Goal: Find specific page/section: Find specific page/section

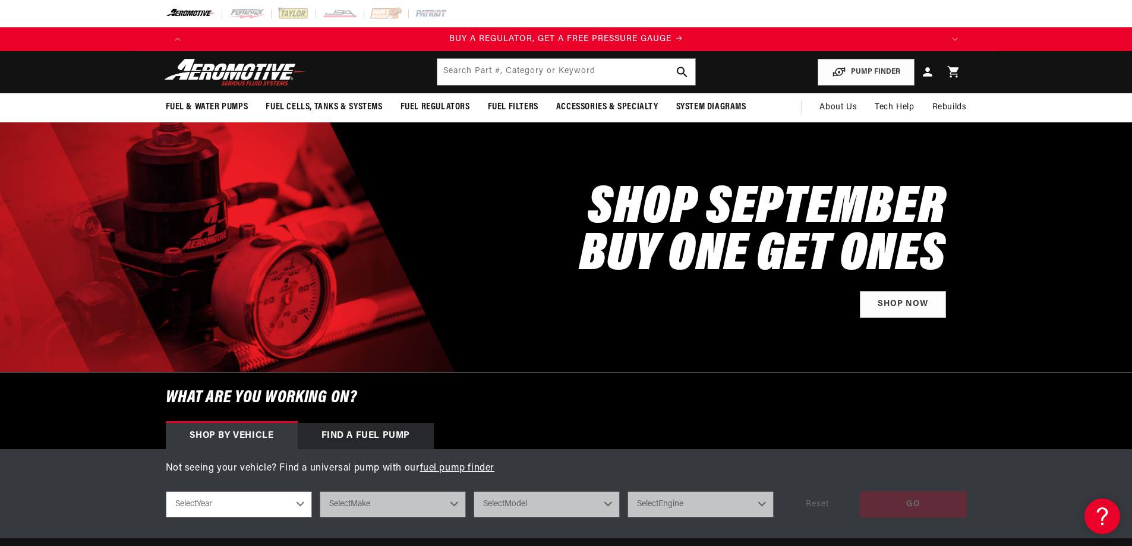
click at [509, 217] on div "SHOP SEPTEMBER BUY ONE GET ONES Shop Now" at bounding box center [566, 247] width 801 height 250
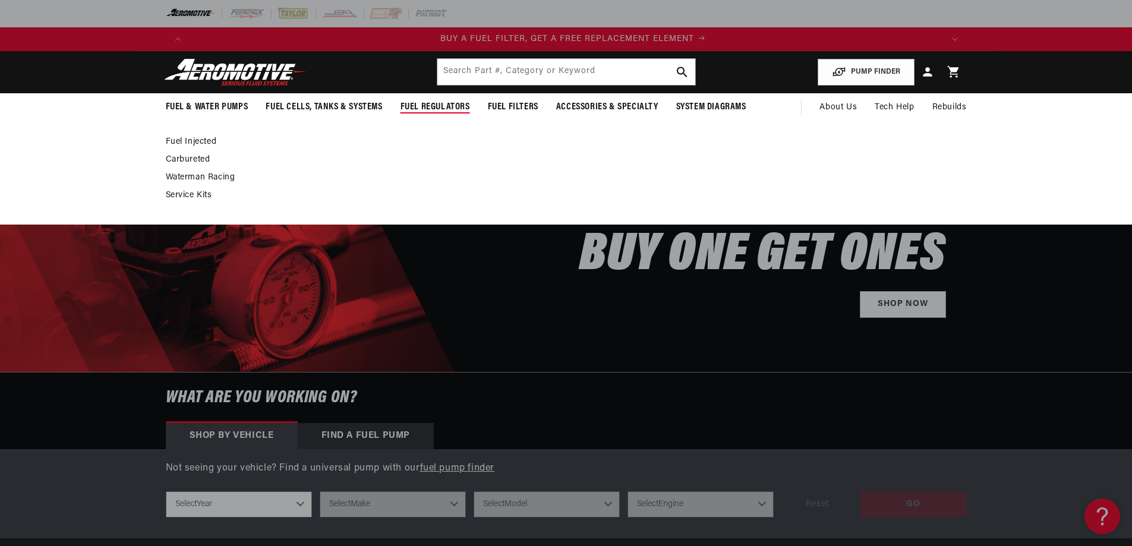
scroll to position [0, 753]
click at [433, 104] on span "Fuel Regulators" at bounding box center [435, 107] width 70 height 12
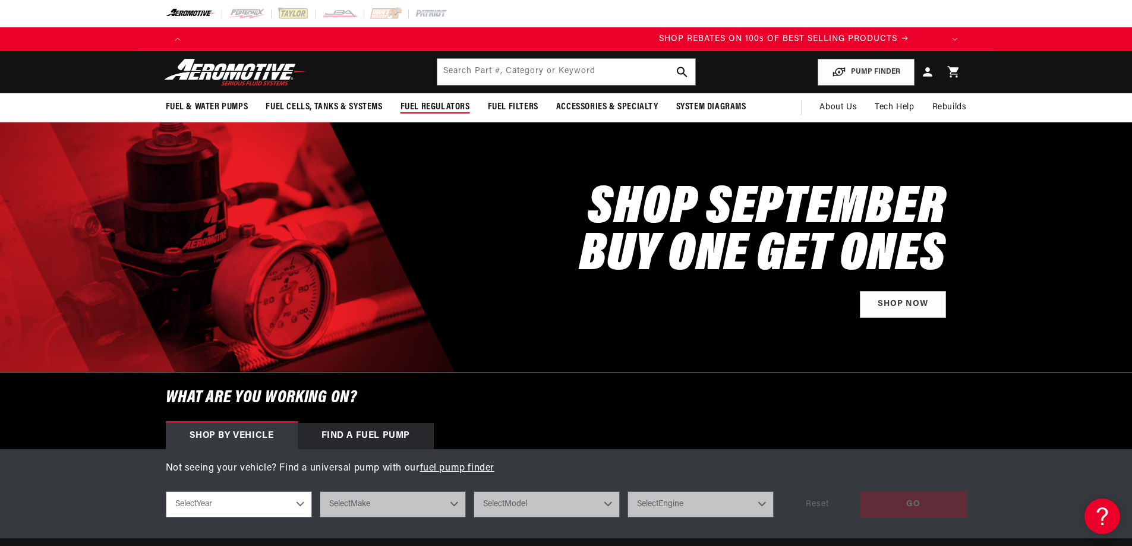
click at [437, 111] on span "Fuel Regulators" at bounding box center [435, 107] width 70 height 12
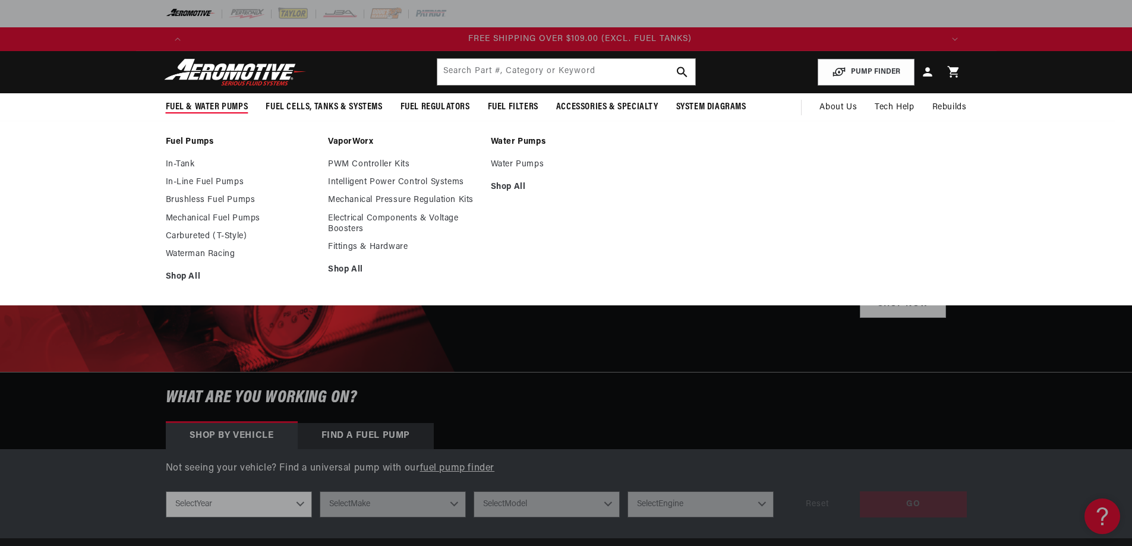
scroll to position [0, 2260]
click at [197, 236] on link "Carbureted (T-Style)" at bounding box center [241, 236] width 151 height 11
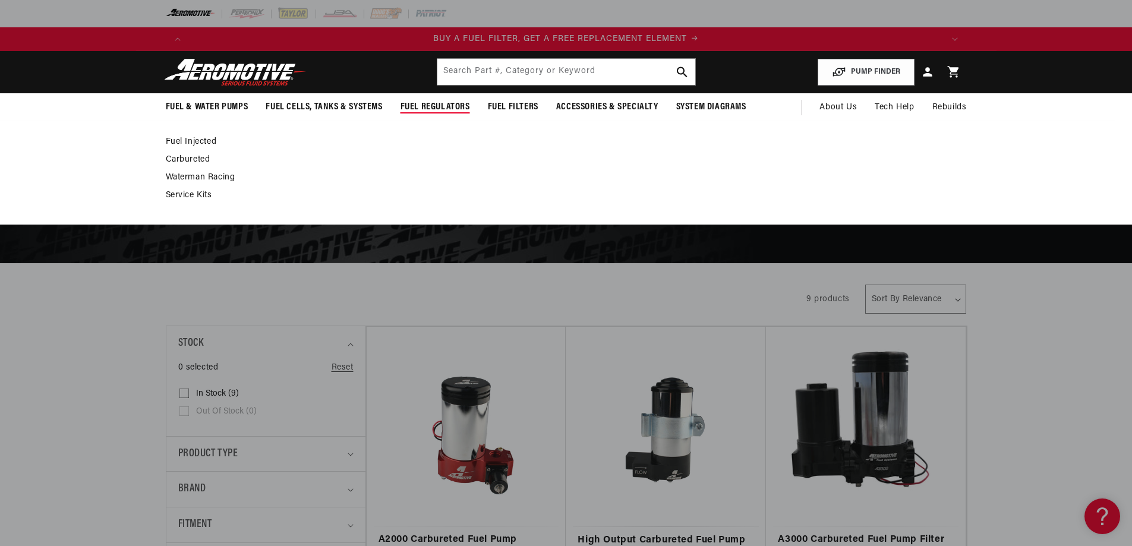
click at [433, 108] on span "Fuel Regulators" at bounding box center [435, 107] width 70 height 12
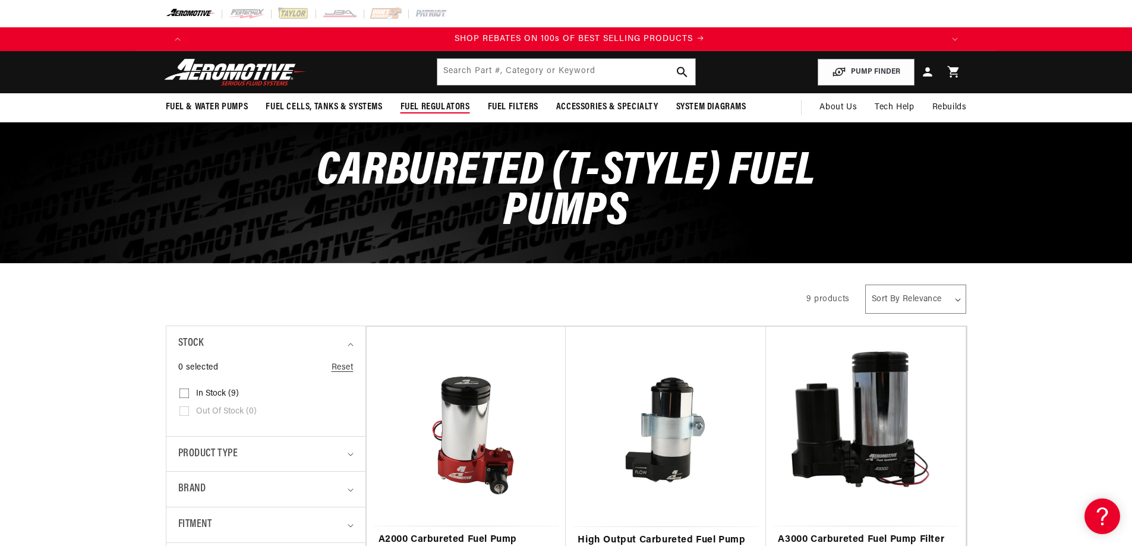
scroll to position [0, 1507]
click at [433, 108] on span "Fuel Regulators" at bounding box center [435, 107] width 70 height 12
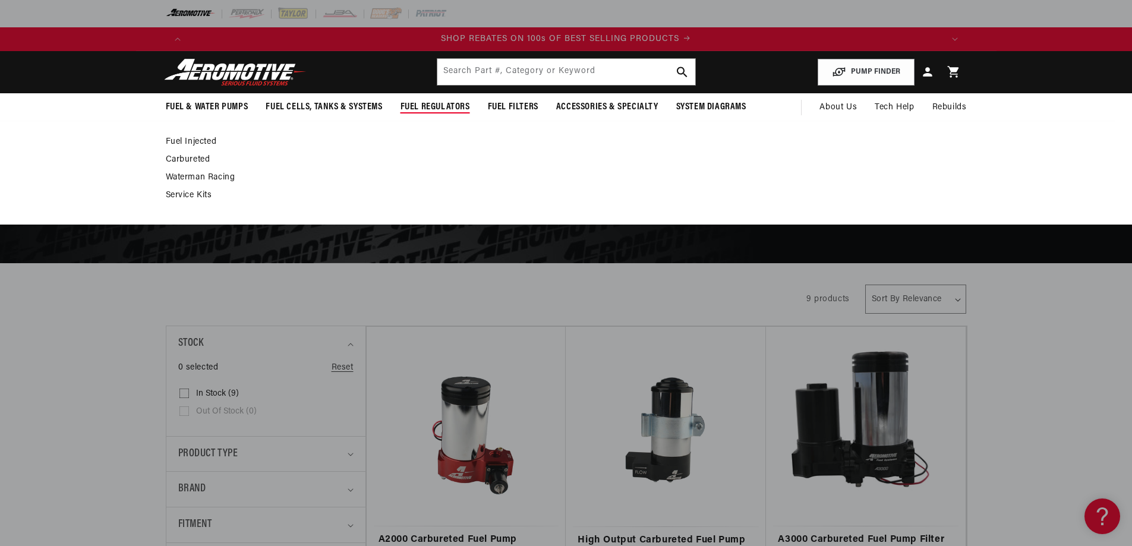
click at [179, 156] on link "Carbureted" at bounding box center [560, 159] width 789 height 11
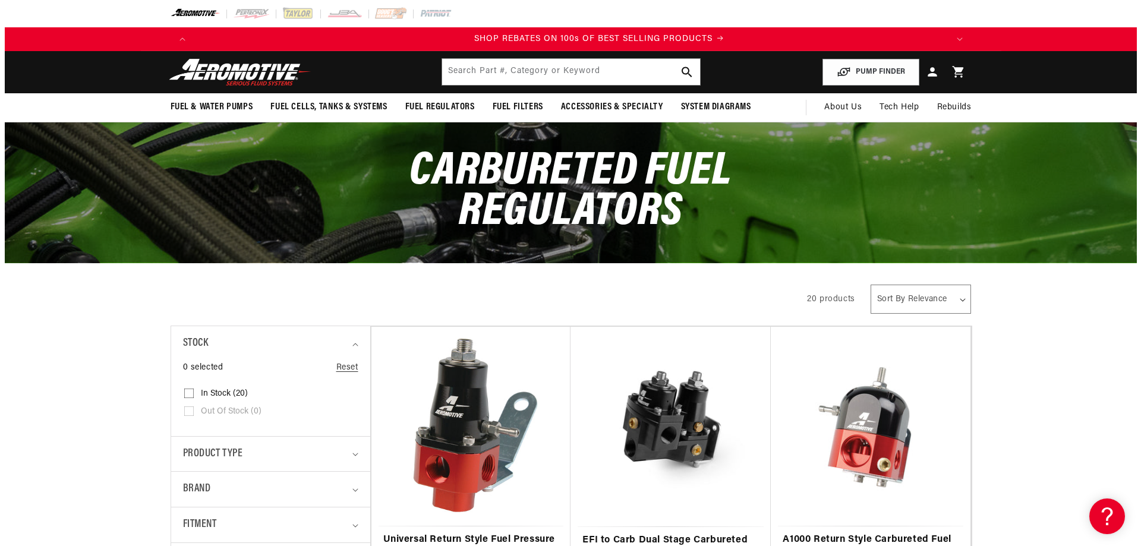
scroll to position [0, 1507]
